Goal: Task Accomplishment & Management: Complete application form

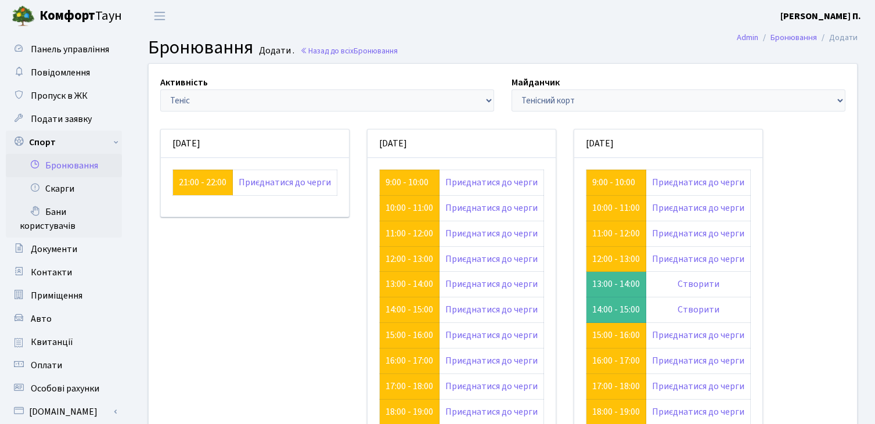
scroll to position [74, 0]
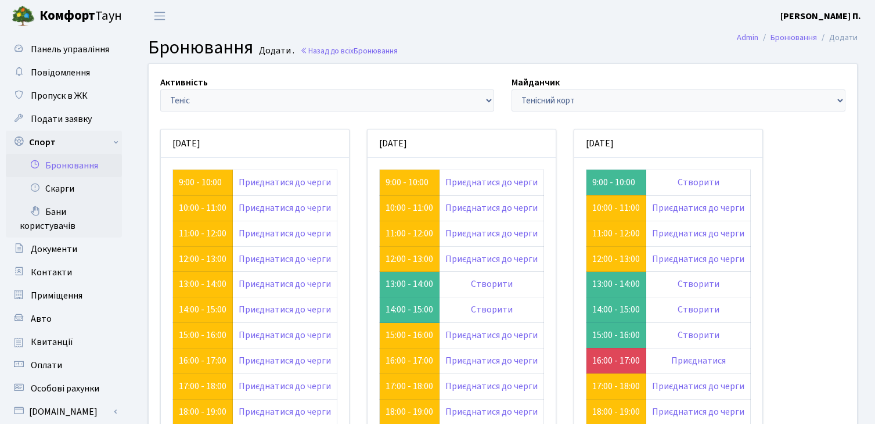
scroll to position [132, 0]
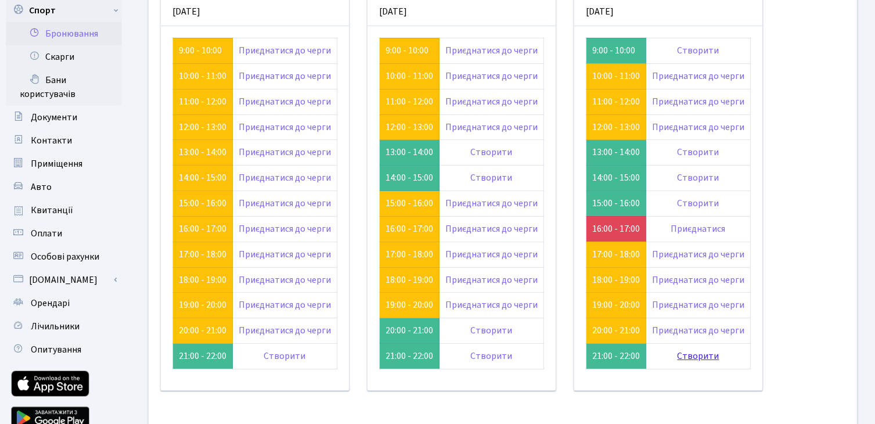
click at [690, 355] on link "Створити" at bounding box center [698, 355] width 42 height 13
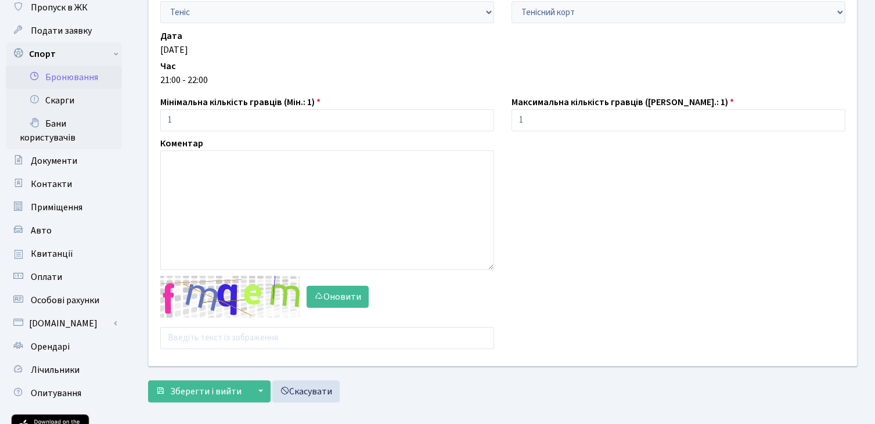
scroll to position [116, 0]
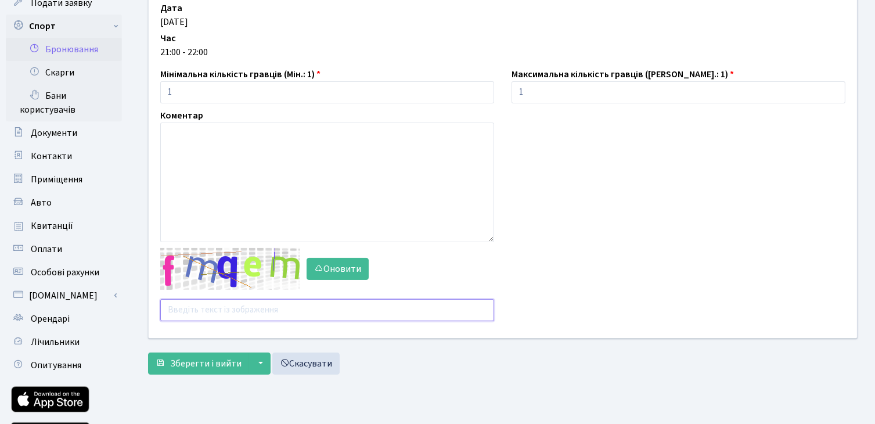
click at [277, 313] on input "text" at bounding box center [327, 310] width 334 height 22
type input "ь"
type input "majby"
click at [148, 352] on button "Зберегти і вийти" at bounding box center [198, 363] width 101 height 22
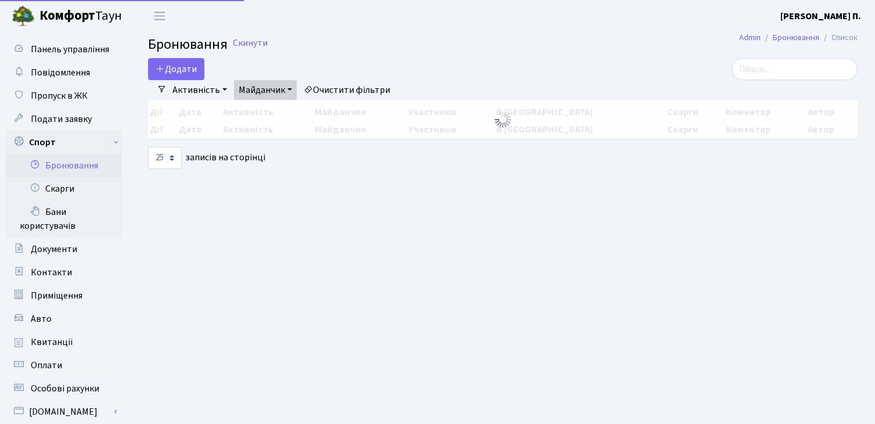
select select "25"
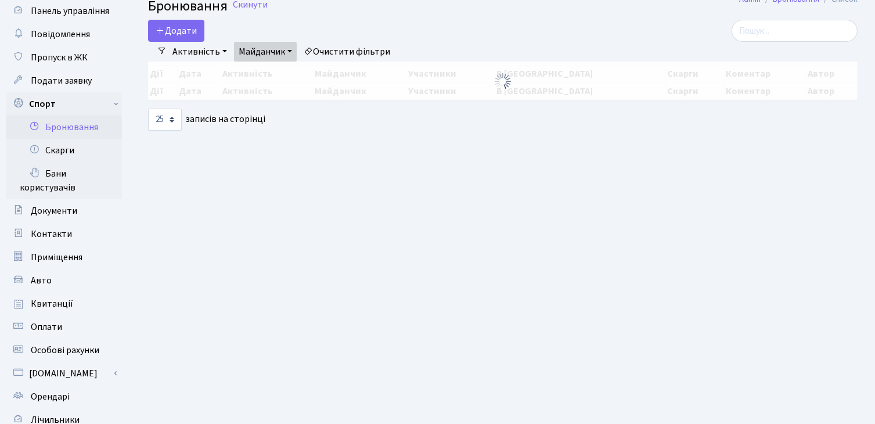
scroll to position [58, 0]
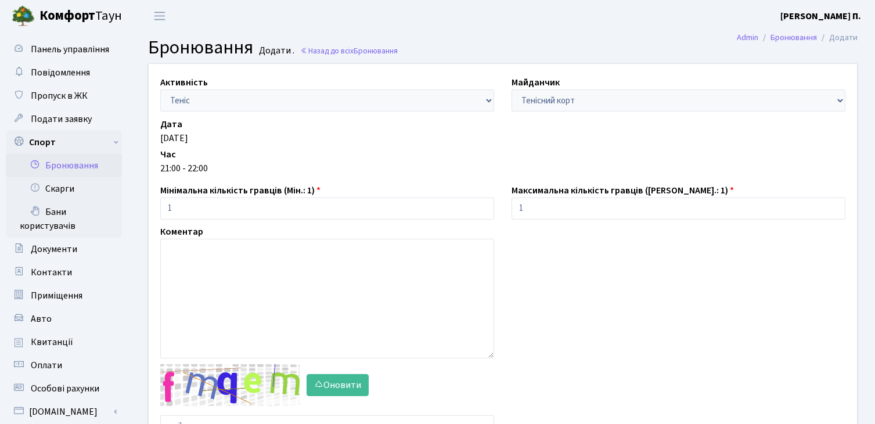
scroll to position [116, 0]
